Goal: Information Seeking & Learning: Learn about a topic

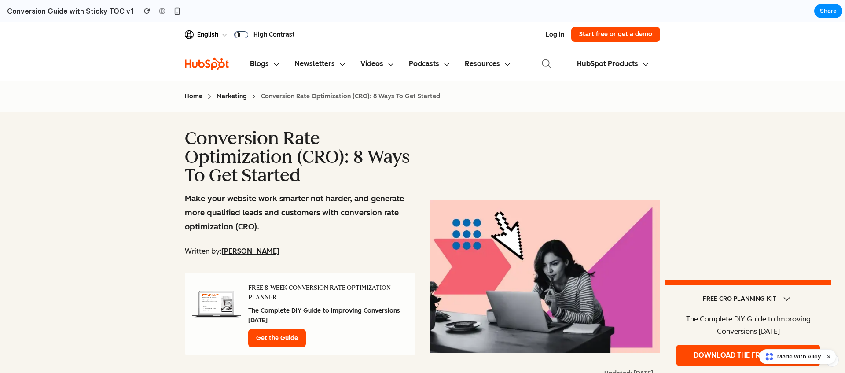
click at [216, 64] on img at bounding box center [207, 64] width 44 height 14
click at [261, 64] on h6 "Blogs" at bounding box center [259, 64] width 19 height 12
click at [356, 63] on button "Videos" at bounding box center [377, 63] width 48 height 33
click at [388, 63] on icon at bounding box center [391, 64] width 8 height 8
click at [434, 64] on h6 "Podcasts" at bounding box center [424, 64] width 30 height 12
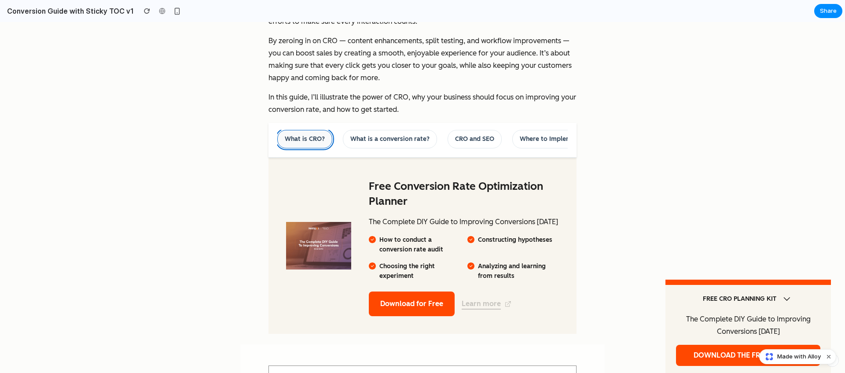
click at [310, 137] on link "What is CRO?" at bounding box center [304, 139] width 55 height 19
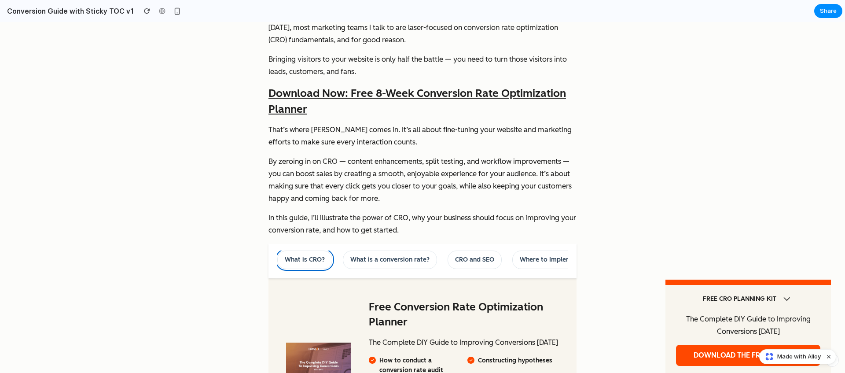
scroll to position [401, 0]
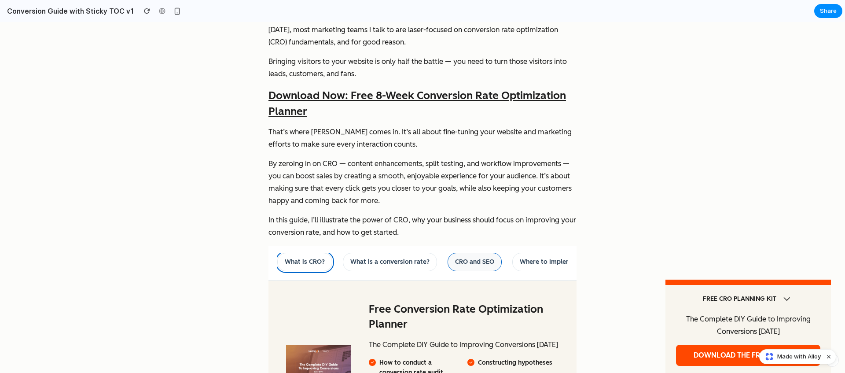
click at [461, 264] on link "CRO and SEO" at bounding box center [474, 262] width 54 height 19
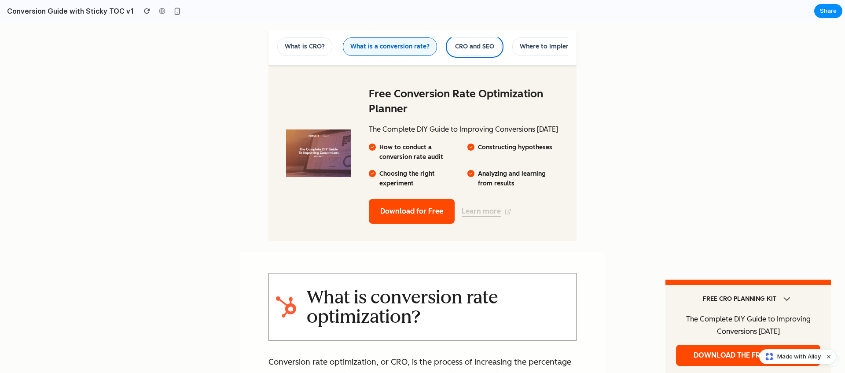
scroll to position [0, 0]
